Goal: Download file/media

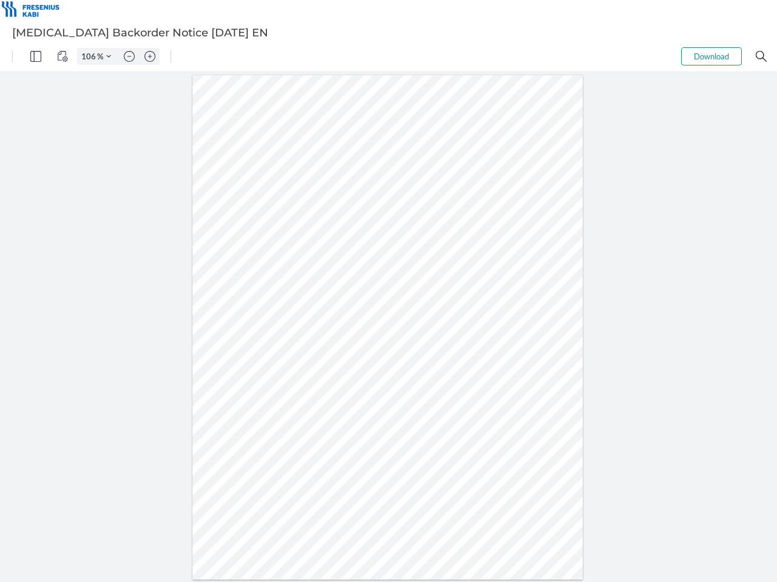
click at [36, 56] on img "Panel" at bounding box center [35, 56] width 11 height 11
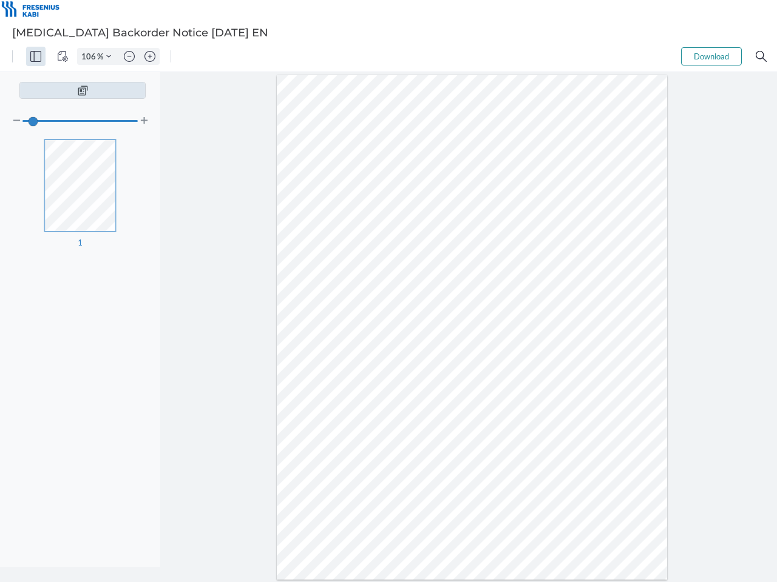
click at [62, 56] on img "View Controls" at bounding box center [62, 56] width 11 height 11
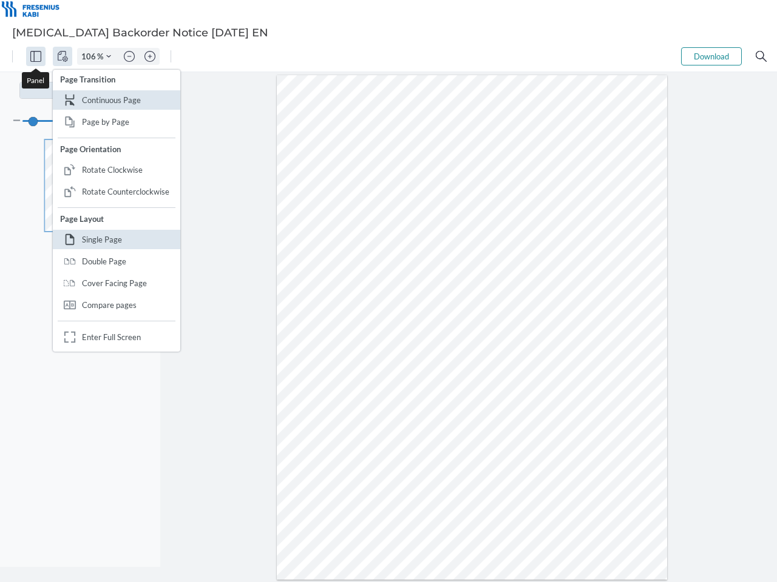
click at [90, 56] on input "106" at bounding box center [87, 56] width 19 height 11
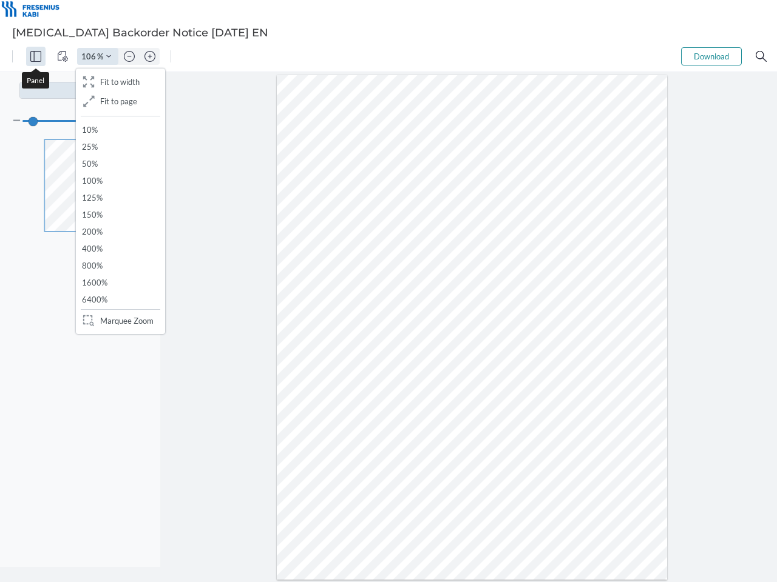
click at [109, 56] on img "Zoom Controls" at bounding box center [108, 56] width 5 height 5
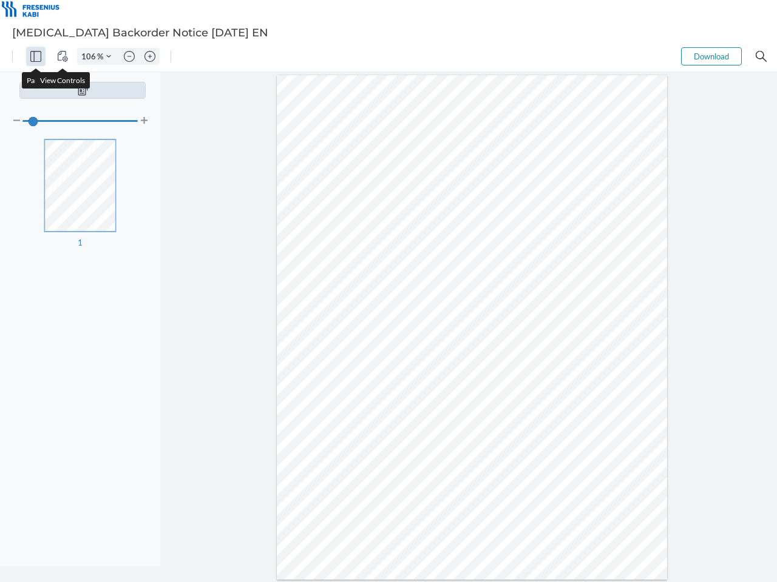
click at [129, 56] on img "Zoom out" at bounding box center [129, 56] width 11 height 11
click at [150, 56] on img "Zoom in" at bounding box center [149, 56] width 11 height 11
type input "106"
click at [711, 56] on button "Download" at bounding box center [711, 56] width 61 height 18
click at [761, 56] on img "Search" at bounding box center [760, 56] width 11 height 11
